Goal: Navigation & Orientation: Understand site structure

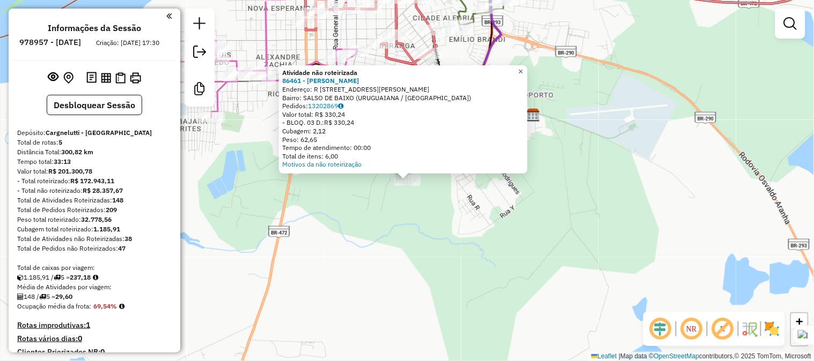
click at [523, 68] on span "×" at bounding box center [520, 71] width 5 height 9
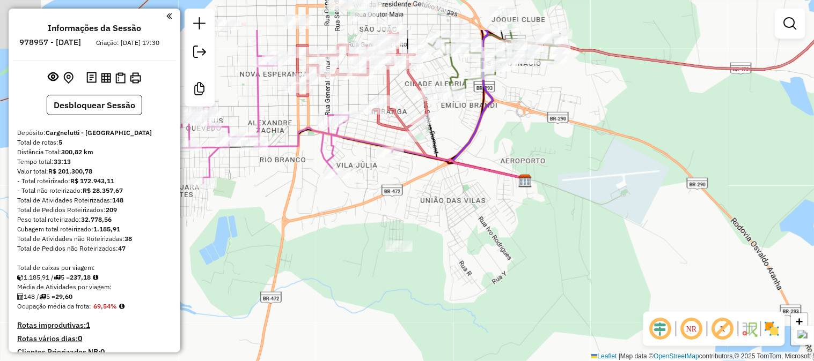
drag, startPoint x: 456, startPoint y: 179, endPoint x: 467, endPoint y: 300, distance: 122.2
click at [467, 300] on div "Janela de atendimento Grade de atendimento Capacidade Transportadoras Veículos …" at bounding box center [407, 180] width 814 height 361
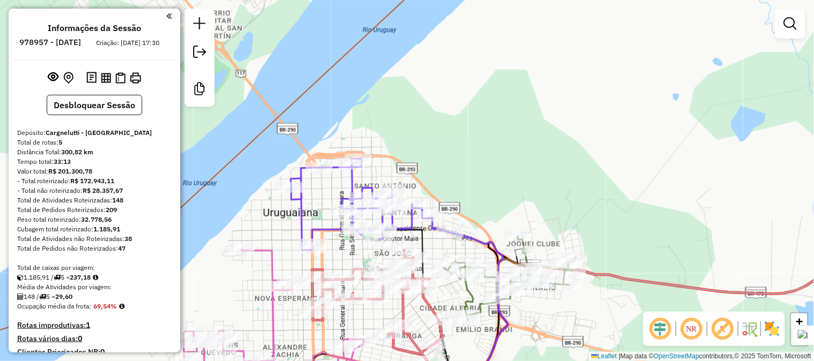
drag, startPoint x: 464, startPoint y: 64, endPoint x: 467, endPoint y: 165, distance: 100.3
click at [467, 165] on div "Janela de atendimento Grade de atendimento Capacidade Transportadoras Veículos …" at bounding box center [407, 180] width 814 height 361
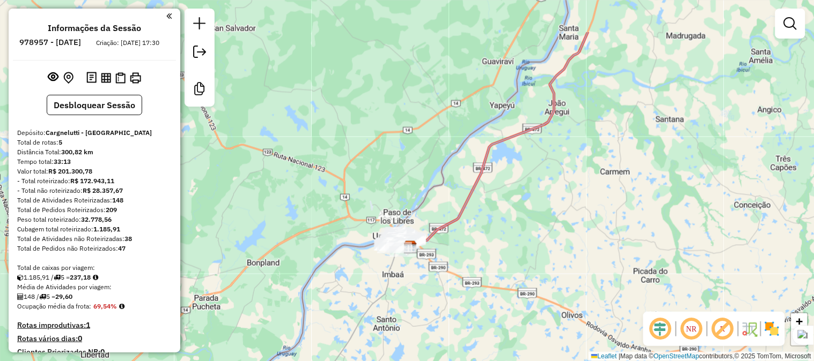
click at [493, 179] on div "Janela de atendimento Grade de atendimento Capacidade Transportadoras Veículos …" at bounding box center [407, 180] width 814 height 361
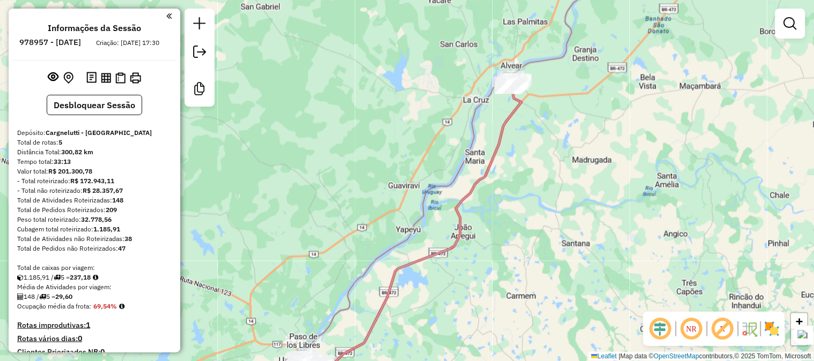
drag, startPoint x: 547, startPoint y: 90, endPoint x: 512, endPoint y: 173, distance: 90.4
click at [516, 217] on div "Janela de atendimento Grade de atendimento Capacidade Transportadoras Veículos …" at bounding box center [407, 180] width 814 height 361
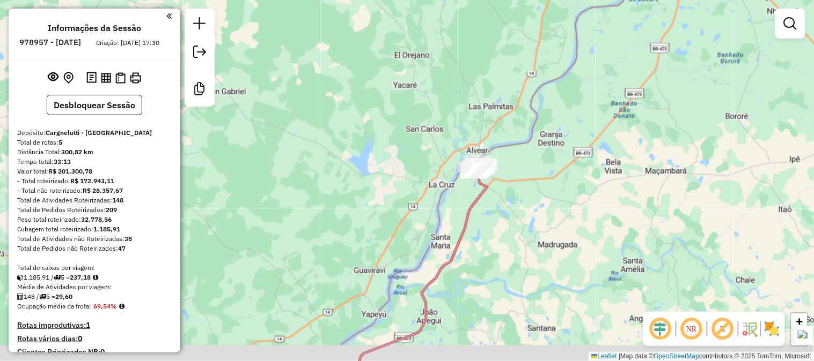
drag, startPoint x: 436, startPoint y: 259, endPoint x: 435, endPoint y: 161, distance: 98.2
click at [435, 163] on div "Janela de atendimento Grade de atendimento Capacidade Transportadoras Veículos …" at bounding box center [407, 180] width 814 height 361
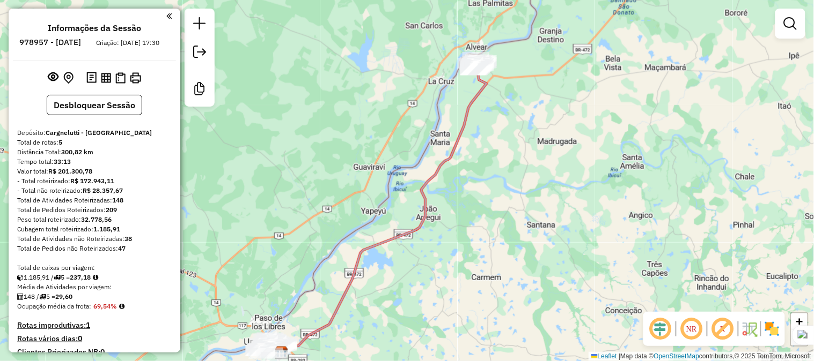
drag, startPoint x: 397, startPoint y: 254, endPoint x: 476, endPoint y: 169, distance: 115.7
click at [491, 154] on div "Janela de atendimento Grade de atendimento Capacidade Transportadoras Veículos …" at bounding box center [407, 180] width 814 height 361
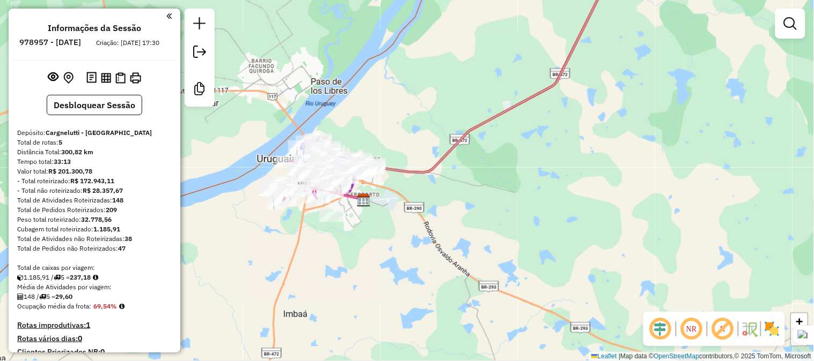
drag, startPoint x: 438, startPoint y: 266, endPoint x: 519, endPoint y: 187, distance: 113.8
click at [526, 182] on div "Janela de atendimento Grade de atendimento Capacidade Transportadoras Veículos …" at bounding box center [407, 180] width 814 height 361
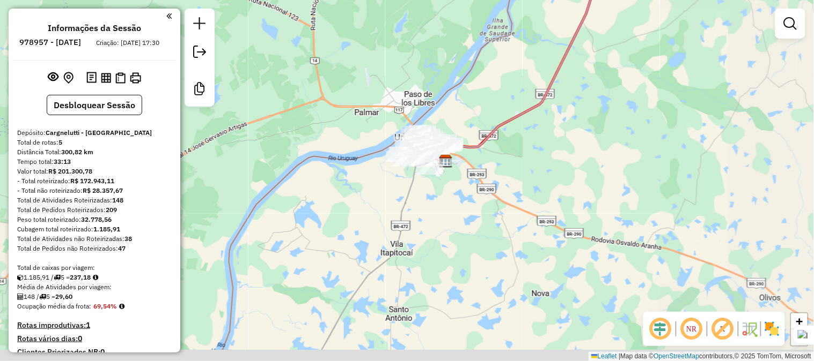
drag, startPoint x: 447, startPoint y: 255, endPoint x: 499, endPoint y: 136, distance: 130.4
click at [497, 142] on div "Janela de atendimento Grade de atendimento Capacidade Transportadoras Veículos …" at bounding box center [407, 180] width 814 height 361
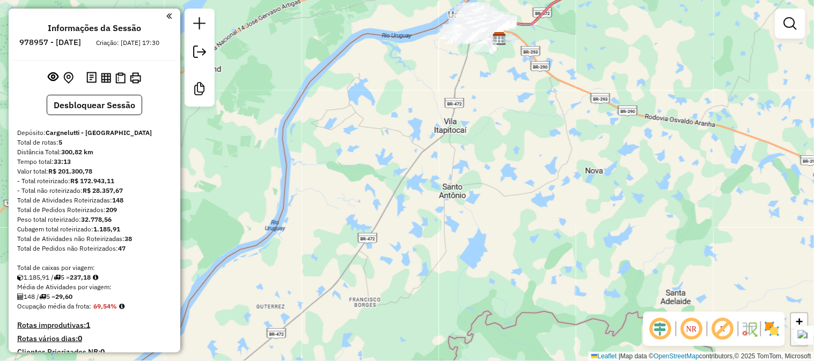
drag, startPoint x: 481, startPoint y: 221, endPoint x: 501, endPoint y: 116, distance: 107.0
click at [500, 124] on div "Janela de atendimento Grade de atendimento Capacidade Transportadoras Veículos …" at bounding box center [407, 180] width 814 height 361
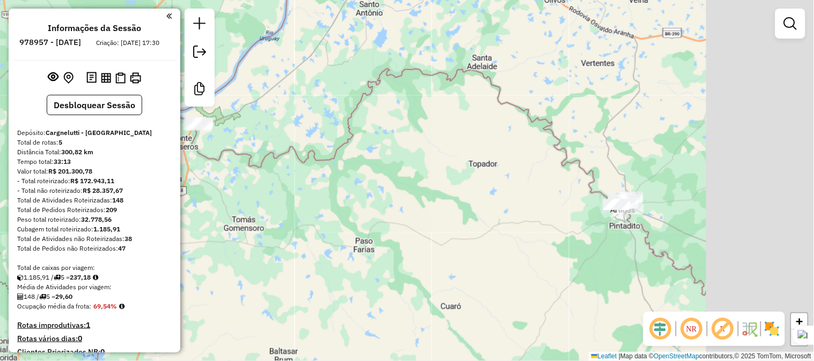
drag, startPoint x: 545, startPoint y: 173, endPoint x: 503, endPoint y: 141, distance: 52.5
click at [504, 142] on div "Janela de atendimento Grade de atendimento Capacidade Transportadoras Veículos …" at bounding box center [407, 180] width 814 height 361
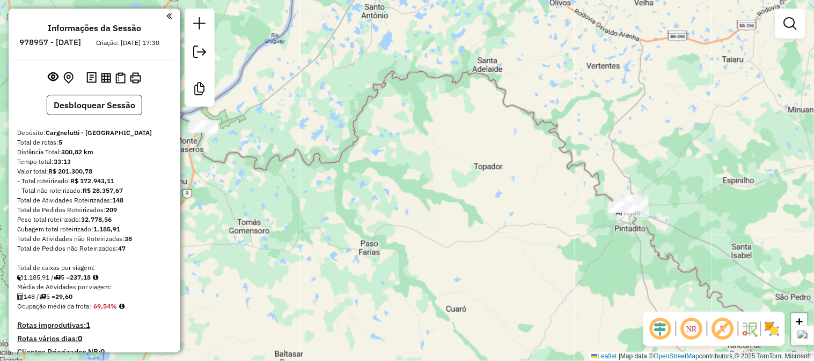
drag, startPoint x: 420, startPoint y: 135, endPoint x: 496, endPoint y: 186, distance: 91.5
click at [496, 186] on div "Janela de atendimento Grade de atendimento Capacidade Transportadoras Veículos …" at bounding box center [407, 180] width 814 height 361
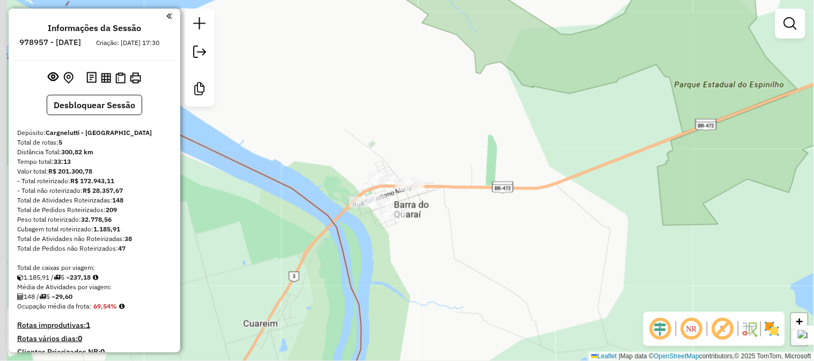
drag, startPoint x: 453, startPoint y: 169, endPoint x: 466, endPoint y: 172, distance: 12.6
click at [476, 169] on div "Janela de atendimento Grade de atendimento Capacidade Transportadoras Veículos …" at bounding box center [407, 180] width 814 height 361
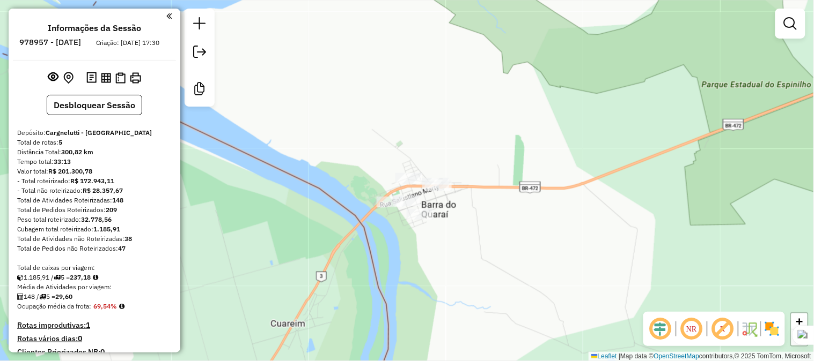
drag, startPoint x: 514, startPoint y: 174, endPoint x: 467, endPoint y: 189, distance: 49.4
click at [467, 188] on div "Janela de atendimento Grade de atendimento Capacidade Transportadoras Veículos …" at bounding box center [407, 180] width 814 height 361
